Goal: Information Seeking & Learning: Learn about a topic

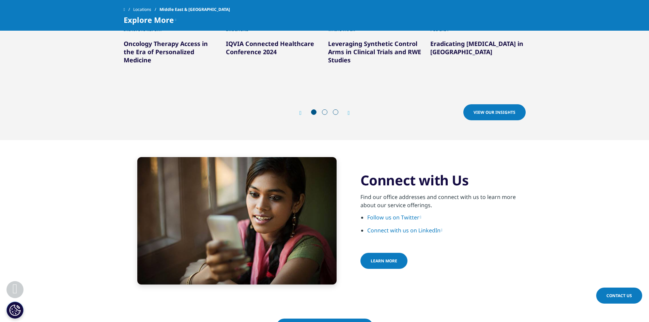
scroll to position [954, 0]
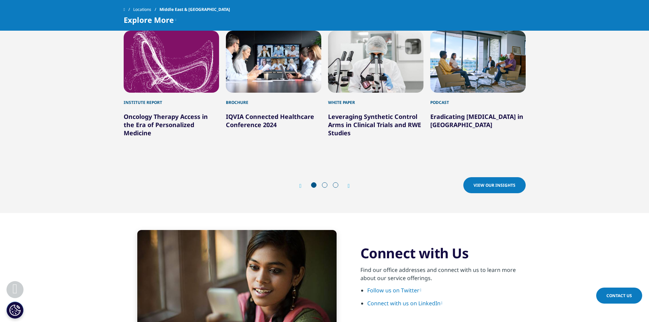
click at [481, 182] on span "View our Insights" at bounding box center [495, 185] width 42 height 6
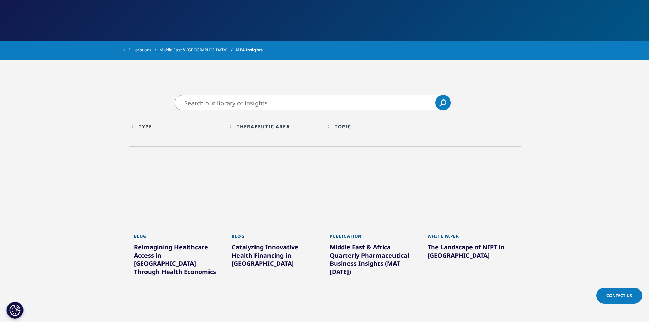
scroll to position [238, 0]
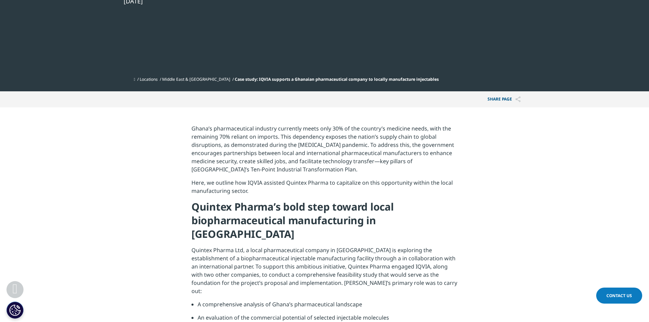
scroll to position [307, 0]
